Goal: Task Accomplishment & Management: Use online tool/utility

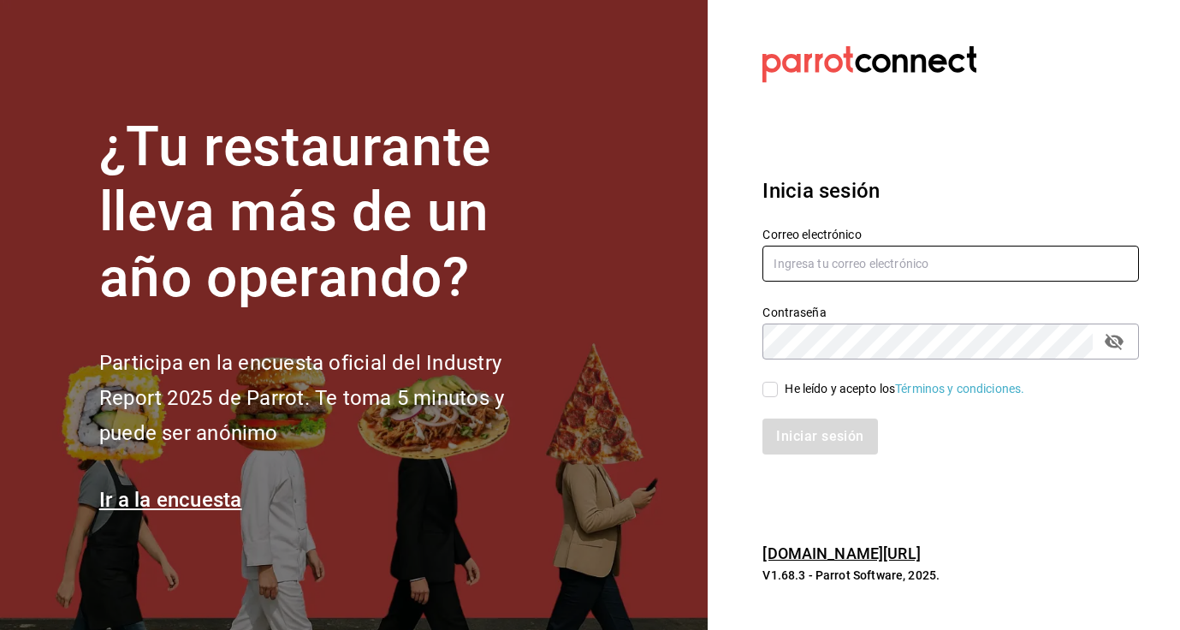
type input "[EMAIL_ADDRESS][DOMAIN_NAME]"
click at [777, 390] on input "He leído y acepto los Términos y condiciones." at bounding box center [770, 389] width 15 height 15
checkbox input "true"
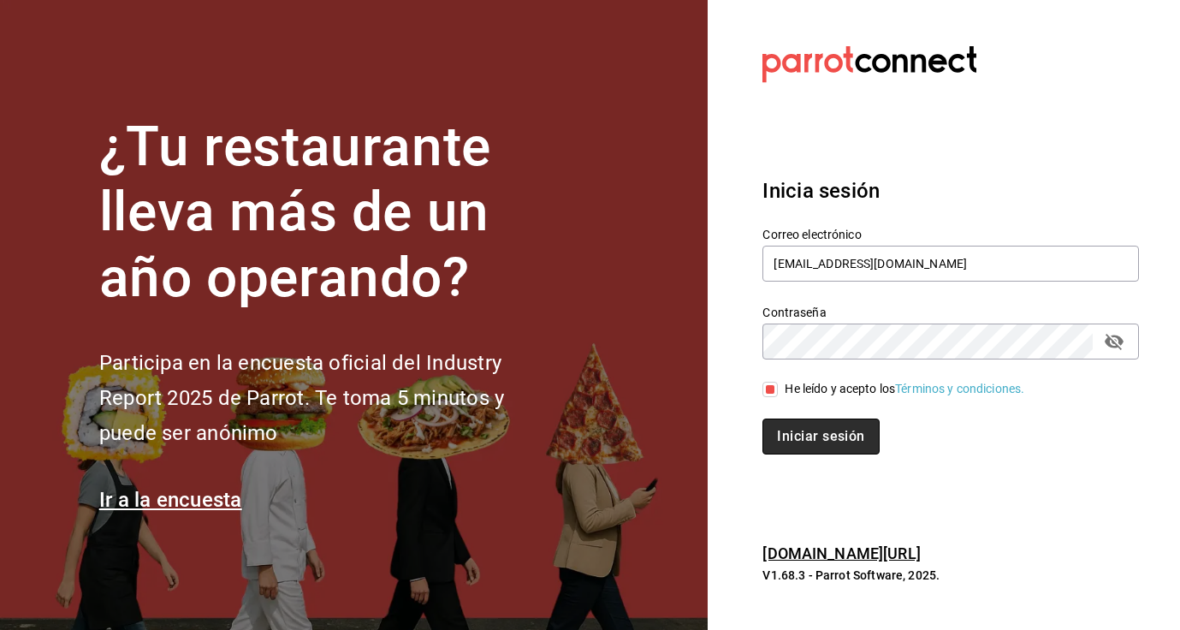
click at [784, 421] on button "Iniciar sesión" at bounding box center [821, 437] width 116 height 36
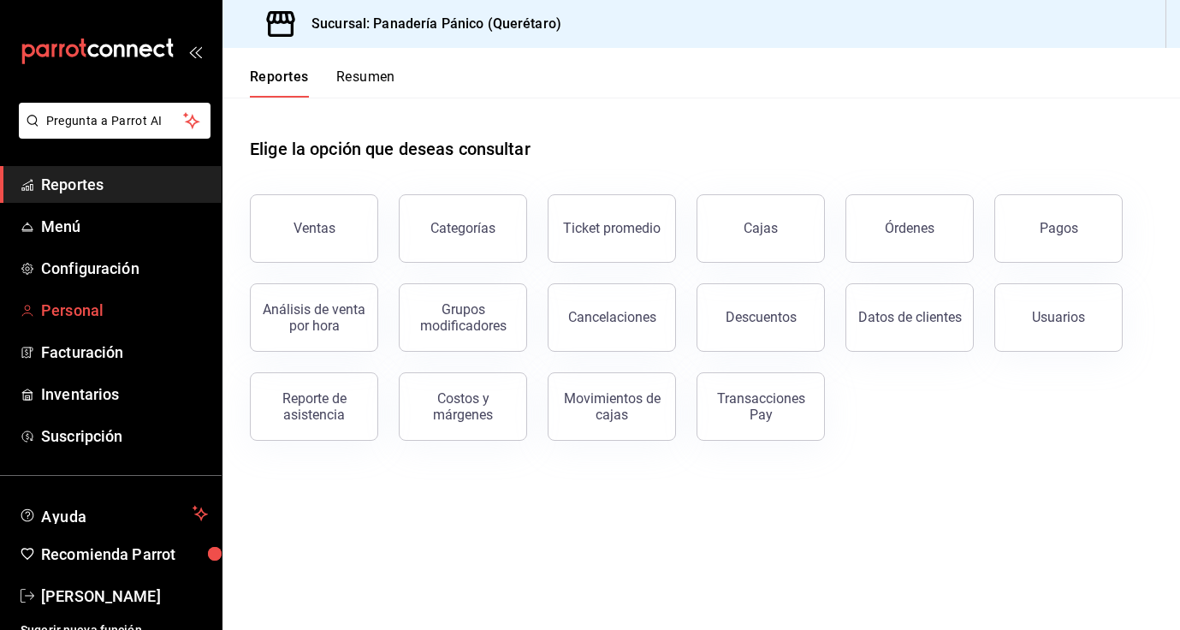
click at [90, 322] on link "Personal" at bounding box center [111, 310] width 222 height 37
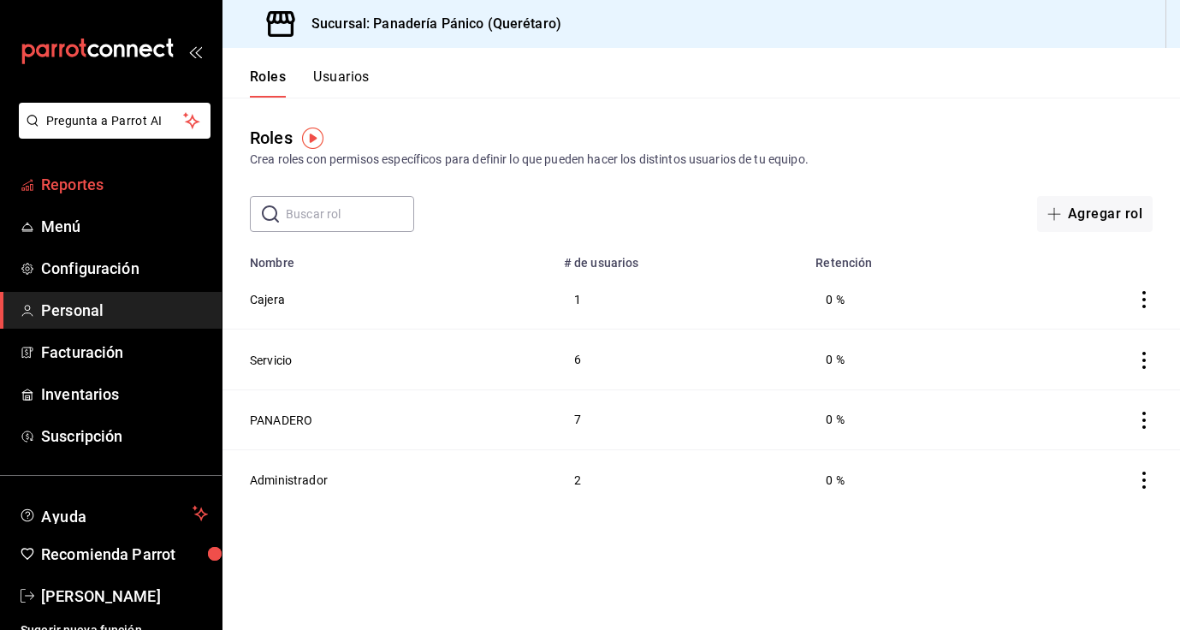
click at [110, 193] on span "Reportes" at bounding box center [124, 184] width 167 height 23
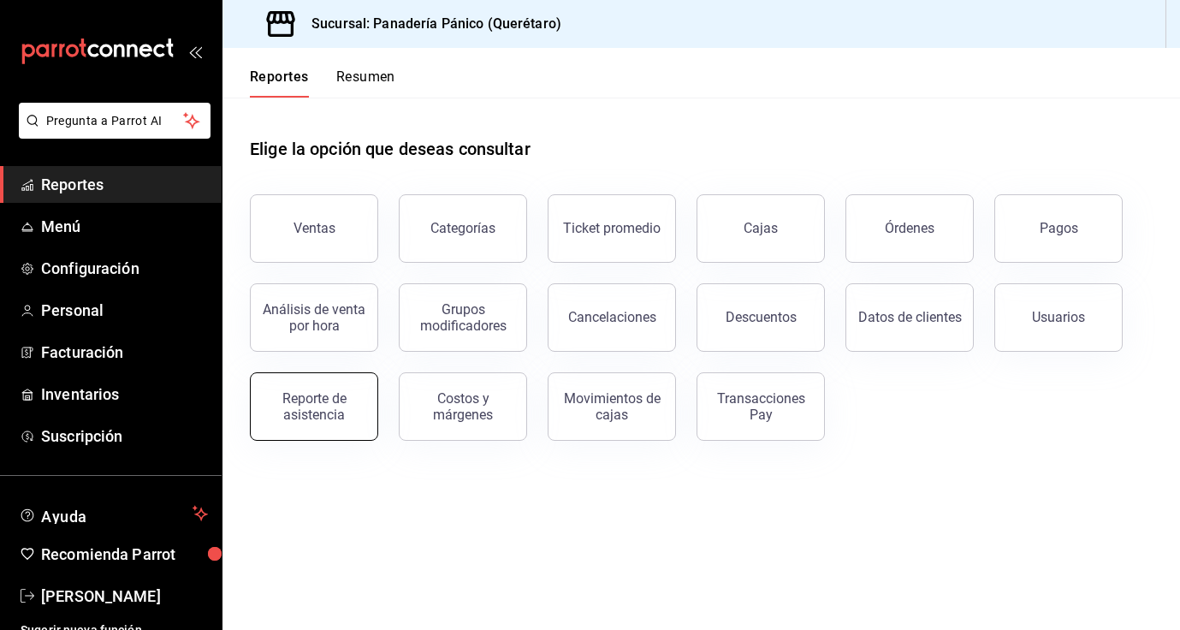
click at [343, 408] on div "Reporte de asistencia" at bounding box center [314, 406] width 106 height 33
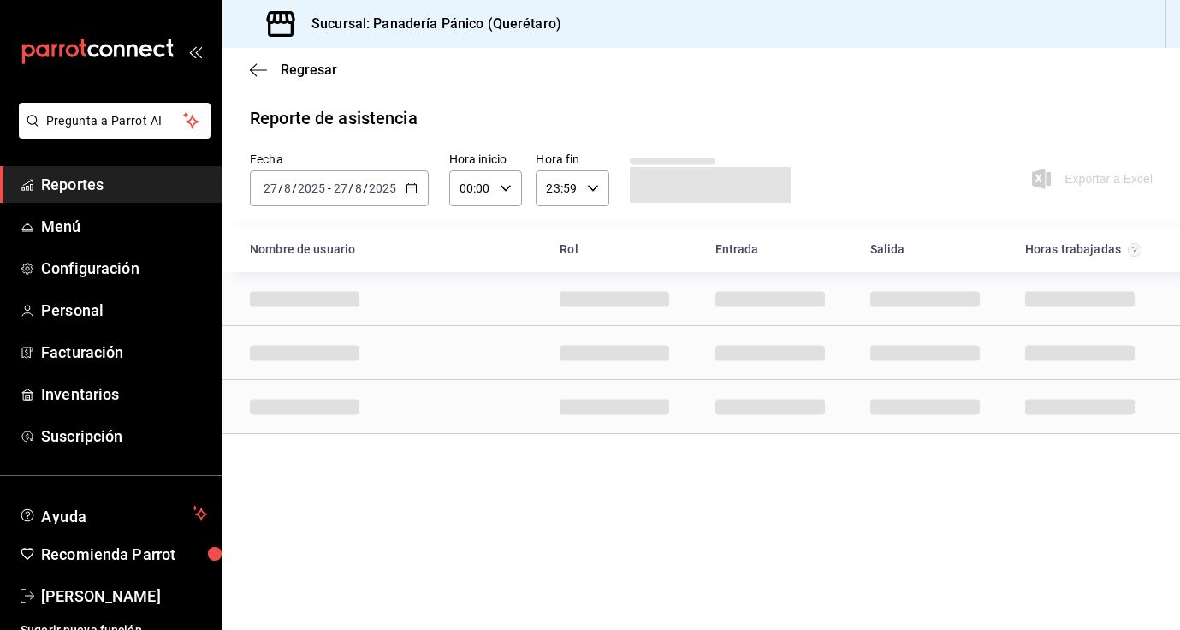
click at [409, 193] on \(Stroke\) "button" at bounding box center [412, 188] width 10 height 9
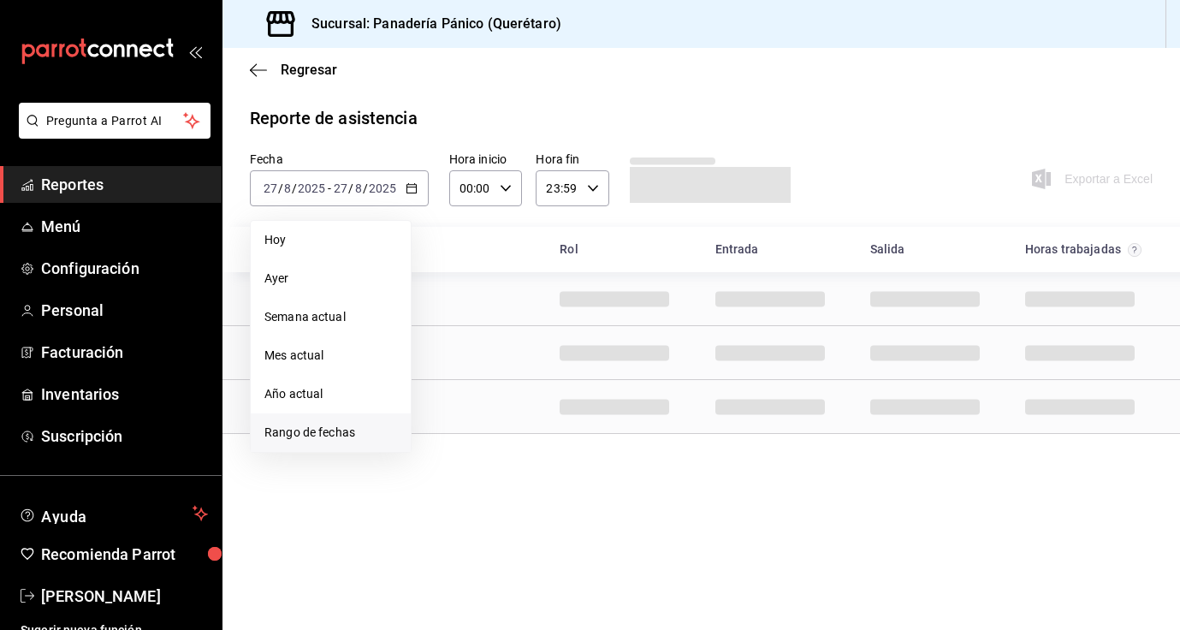
click at [327, 425] on span "Rango de fechas" at bounding box center [331, 433] width 133 height 18
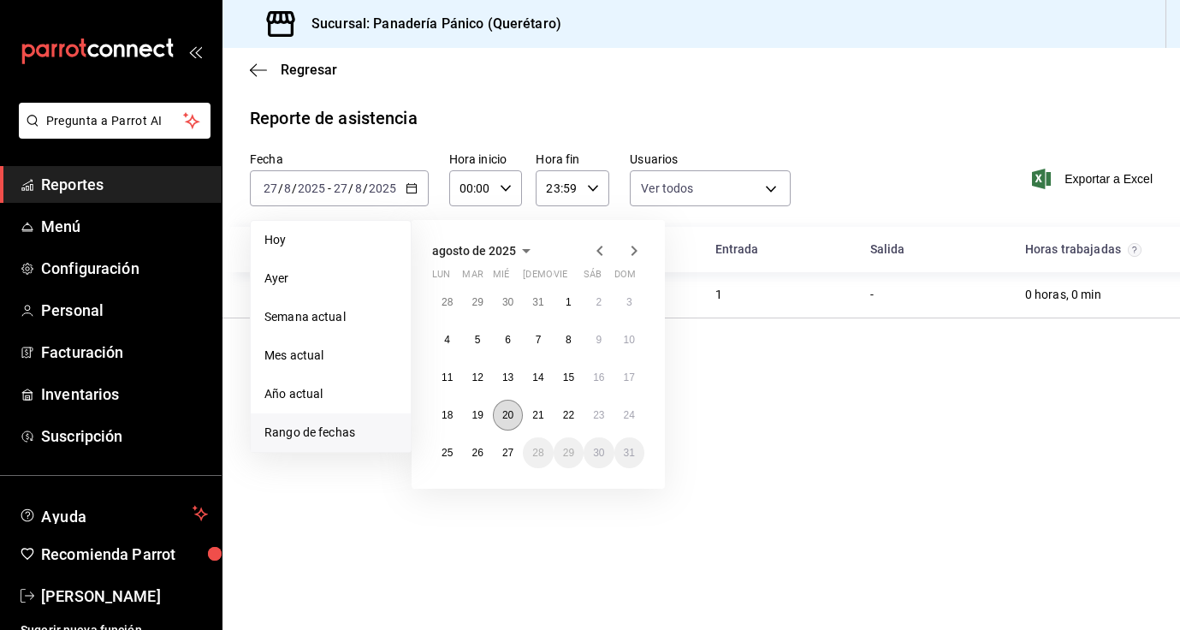
click at [513, 415] on abbr "20" at bounding box center [507, 415] width 11 height 12
click at [473, 459] on button "26" at bounding box center [477, 452] width 30 height 31
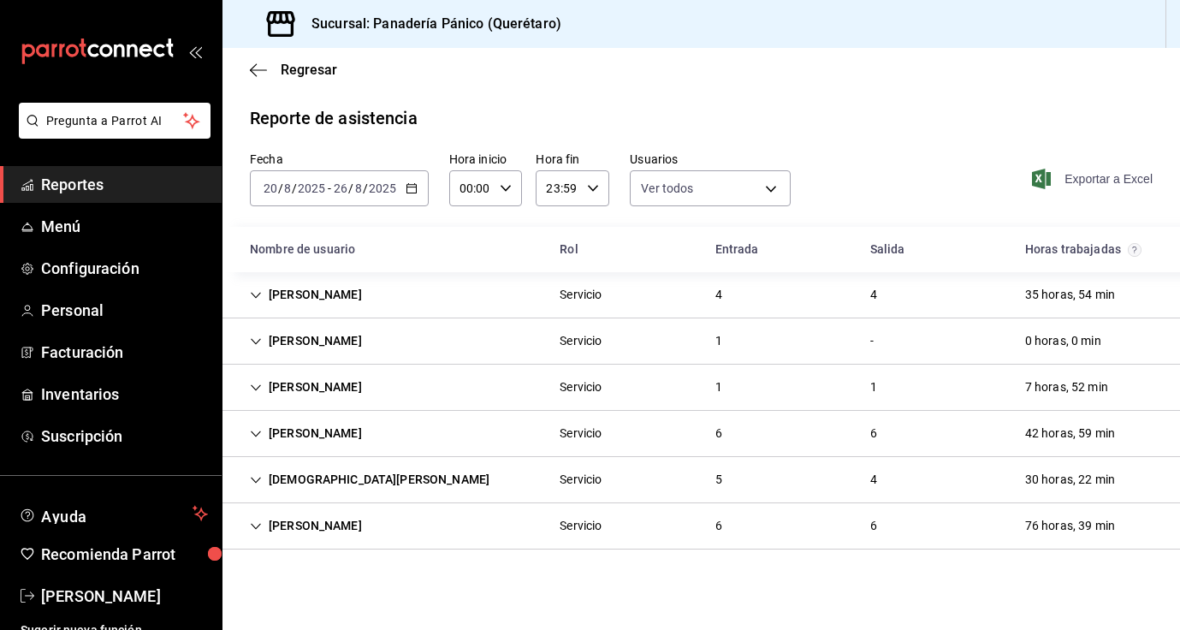
click at [1109, 177] on span "Exportar a Excel" at bounding box center [1094, 179] width 117 height 21
click at [90, 602] on span "Nancy niembro" at bounding box center [124, 596] width 167 height 23
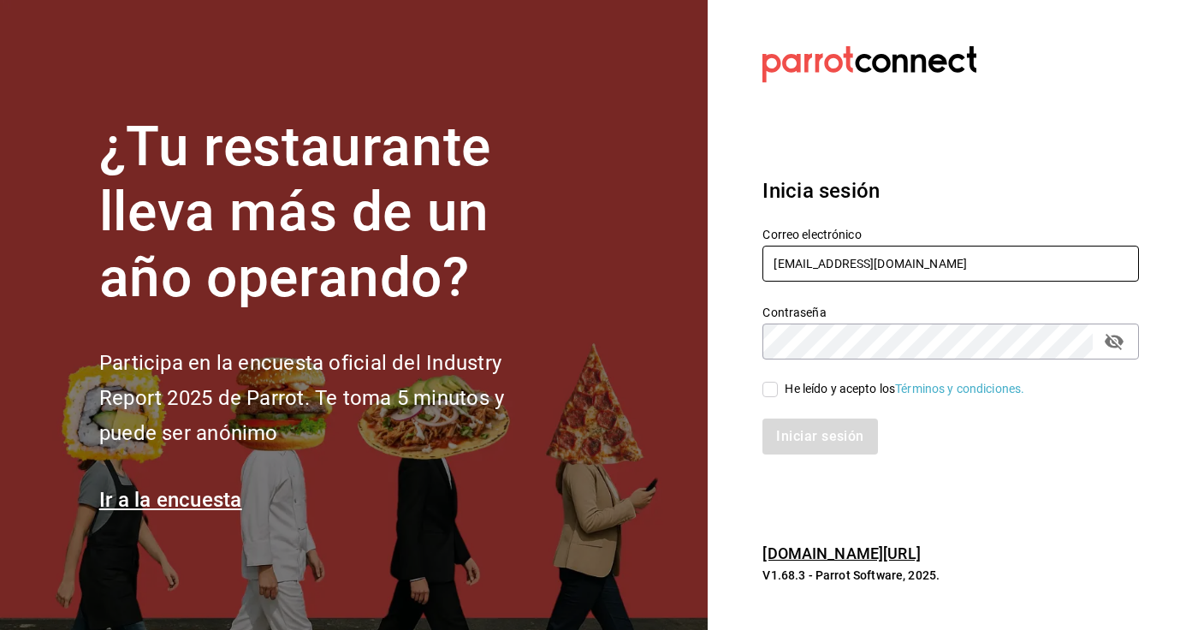
click at [860, 259] on input "[EMAIL_ADDRESS][DOMAIN_NAME]" at bounding box center [951, 264] width 377 height 36
type input "comedorpanico@gmail.com"
click at [770, 389] on input "He leído y acepto los Términos y condiciones." at bounding box center [770, 389] width 15 height 15
checkbox input "true"
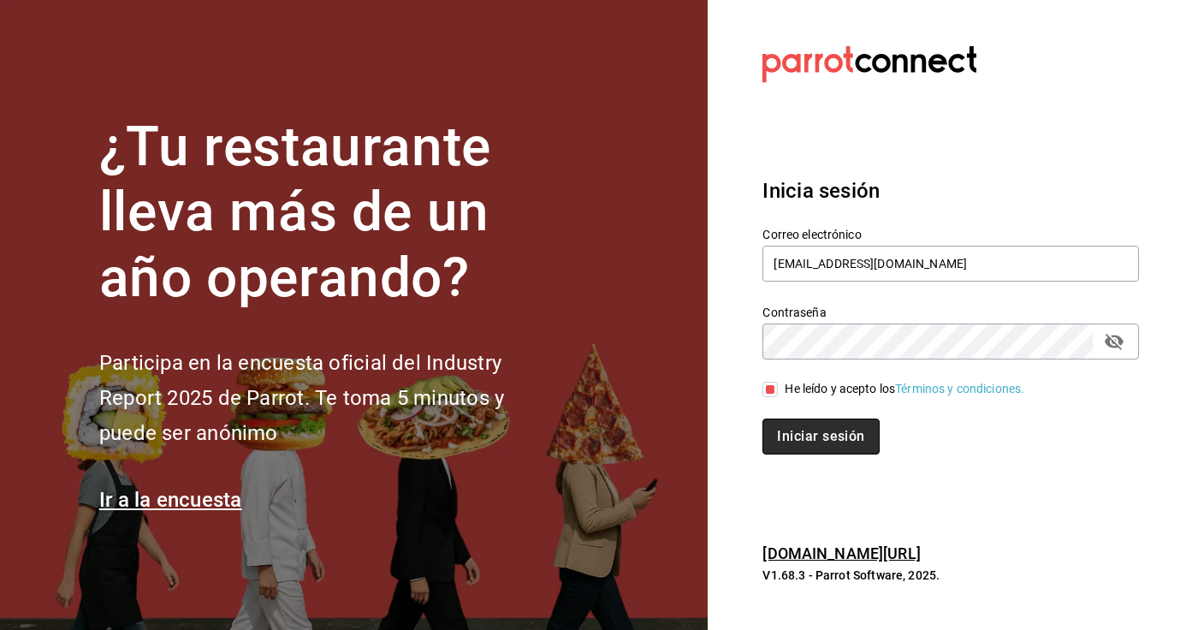
click at [819, 444] on button "Iniciar sesión" at bounding box center [821, 437] width 116 height 36
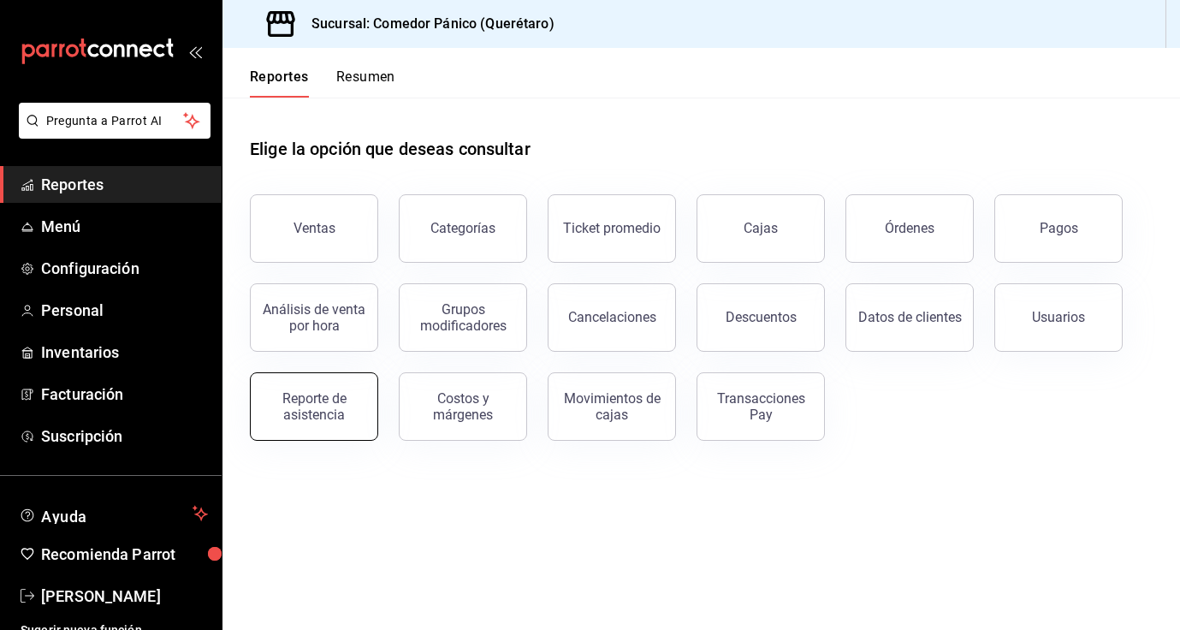
click at [344, 382] on button "Reporte de asistencia" at bounding box center [314, 406] width 128 height 68
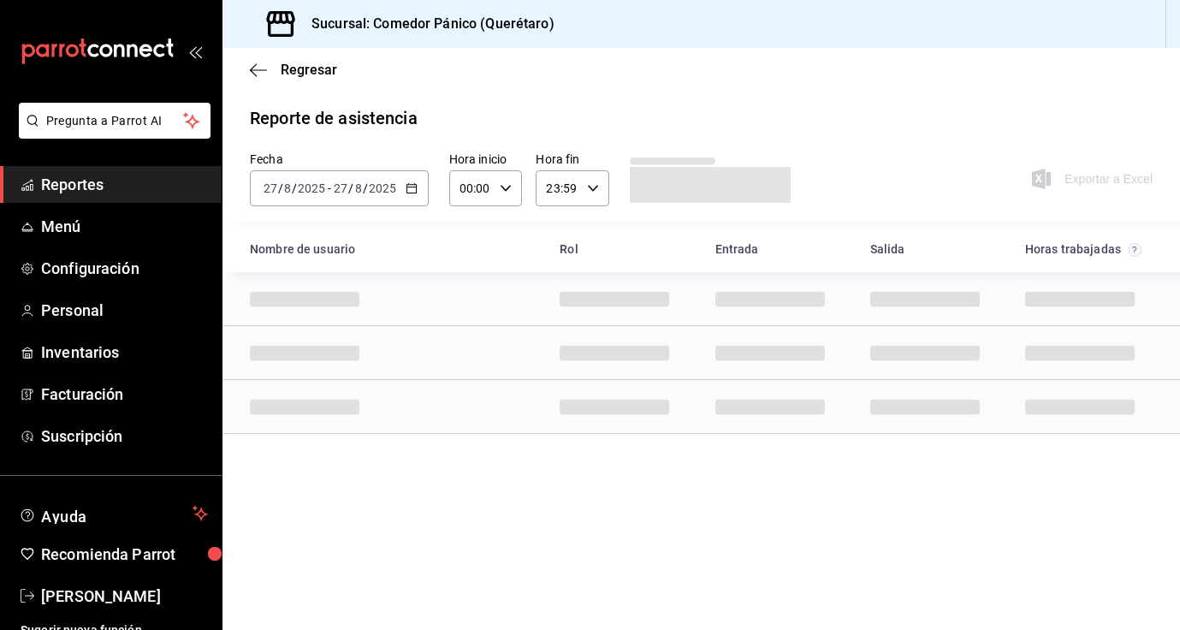
click at [406, 187] on icon "button" at bounding box center [412, 188] width 12 height 12
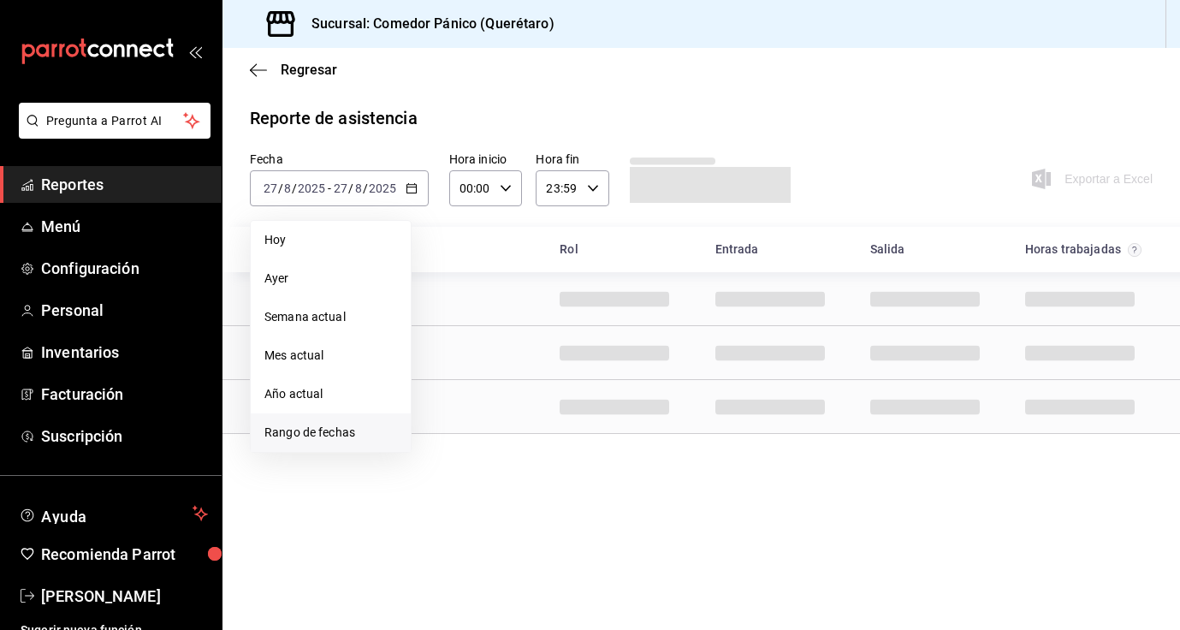
click at [326, 434] on span "Rango de fechas" at bounding box center [331, 433] width 133 height 18
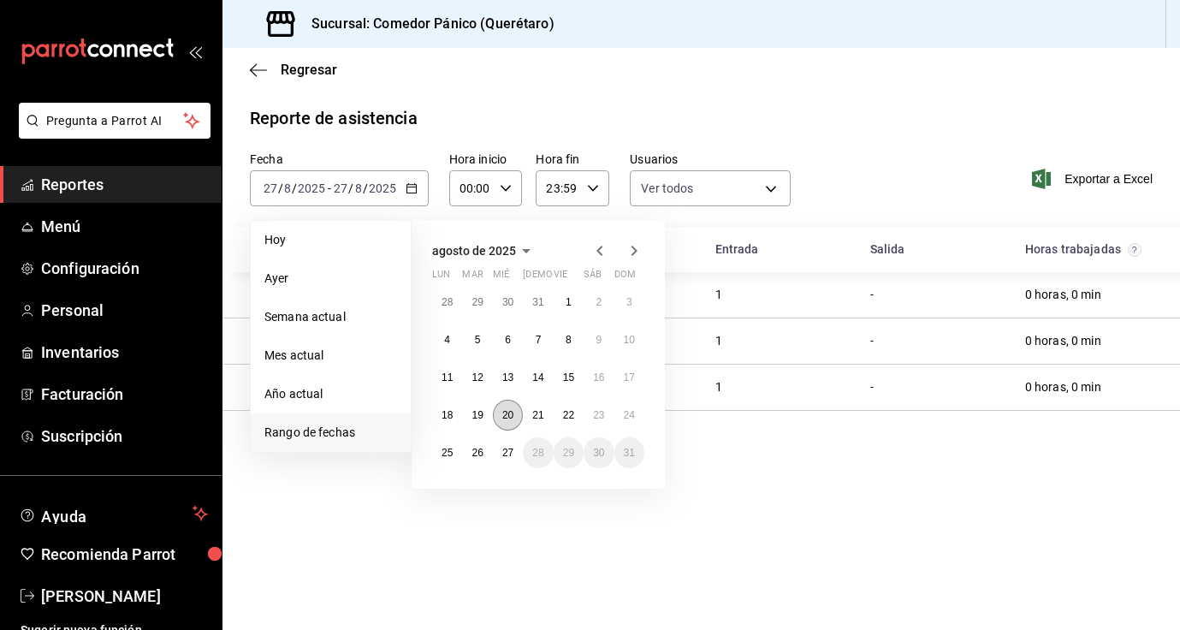
click at [515, 420] on button "20" at bounding box center [508, 415] width 30 height 31
click at [476, 454] on abbr "26" at bounding box center [477, 453] width 11 height 12
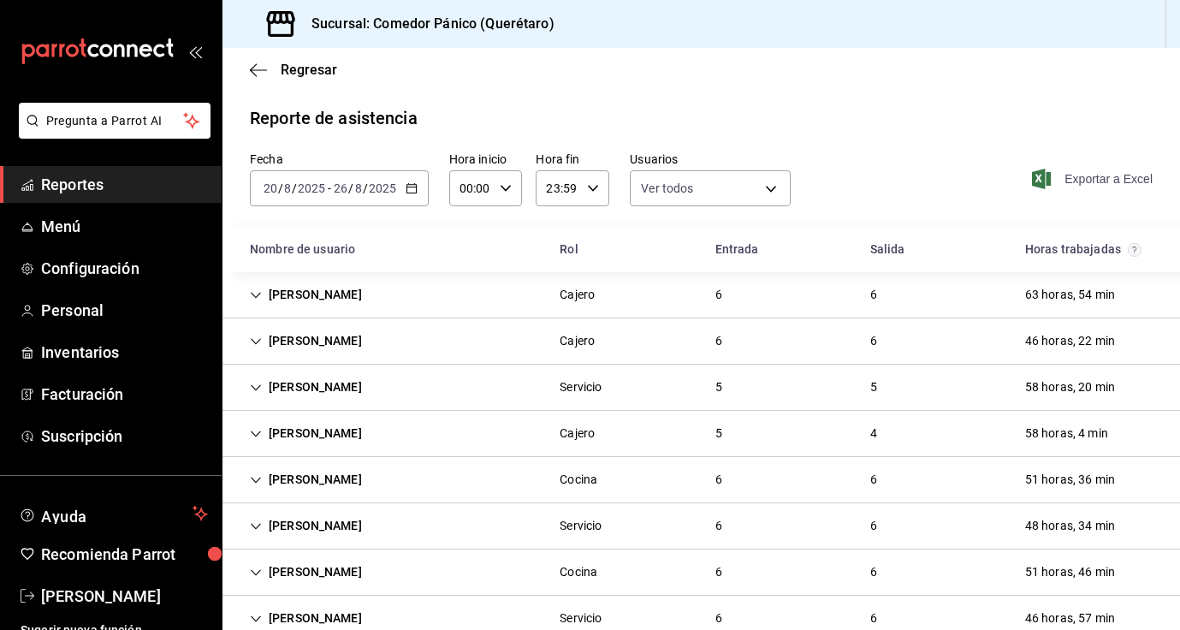
click at [1095, 175] on span "Exportar a Excel" at bounding box center [1094, 179] width 117 height 21
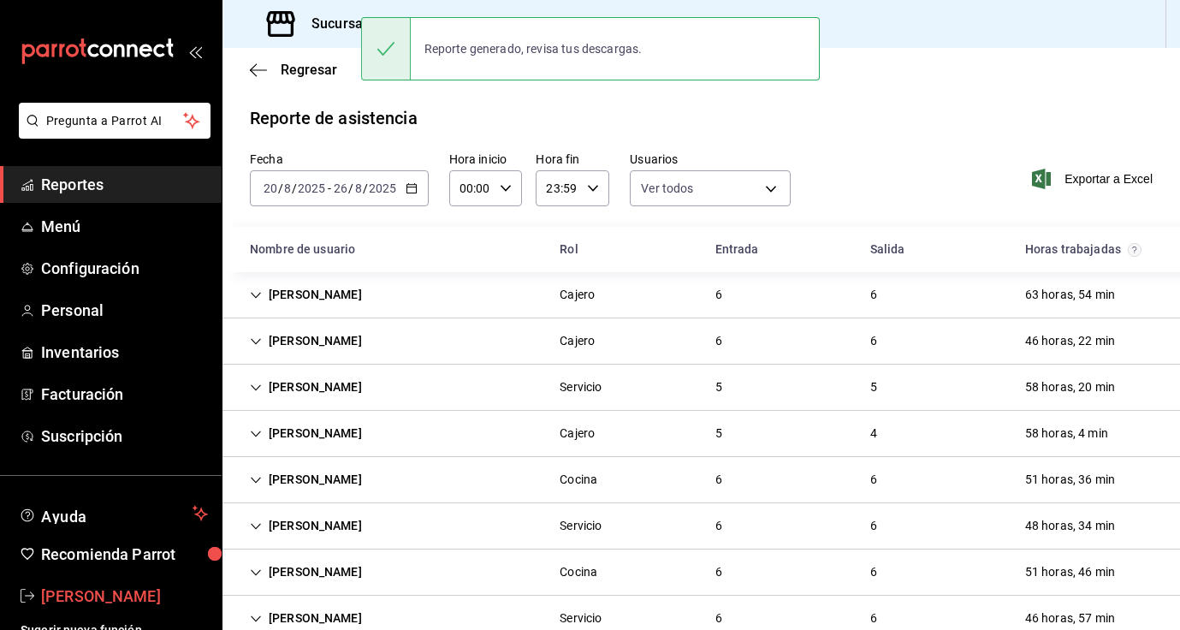
click at [101, 600] on span "Nancy niembro" at bounding box center [124, 596] width 167 height 23
